Goal: Task Accomplishment & Management: Use online tool/utility

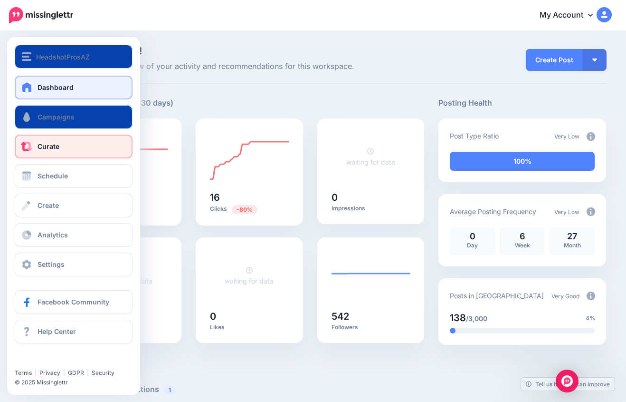
click at [69, 145] on link "Curate" at bounding box center [74, 146] width 118 height 24
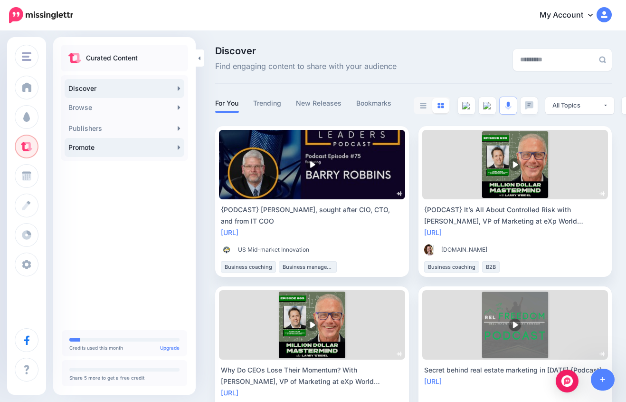
click at [105, 150] on link "Promote" at bounding box center [125, 147] width 120 height 19
